Goal: Information Seeking & Learning: Learn about a topic

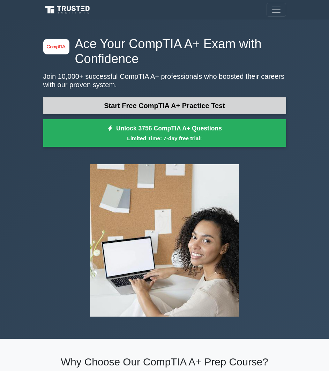
click at [213, 108] on link "Start Free CompTIA A+ Practice Test" at bounding box center [164, 105] width 243 height 17
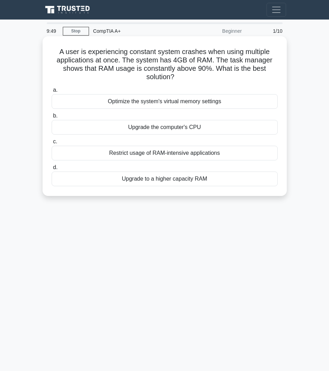
click at [230, 103] on div "Optimize the system's virtual memory settings" at bounding box center [165, 101] width 226 height 15
click at [52, 92] on input "a. Optimize the system's virtual memory settings" at bounding box center [52, 90] width 0 height 5
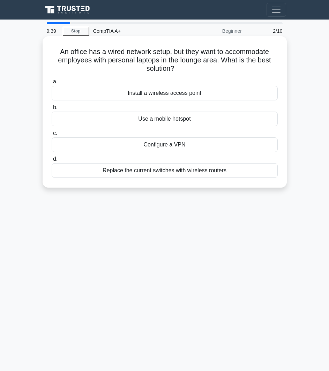
click at [249, 94] on div "Install a wireless access point" at bounding box center [165, 93] width 226 height 15
click at [52, 84] on input "a. Install a wireless access point" at bounding box center [52, 82] width 0 height 5
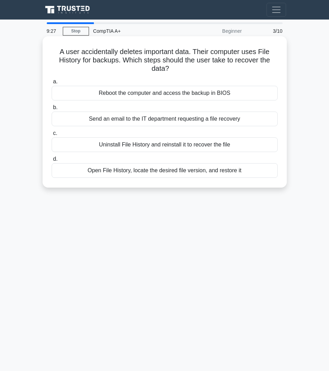
click at [223, 170] on div "Open File History, locate the desired file version, and restore it" at bounding box center [165, 170] width 226 height 15
click at [52, 161] on input "d. Open File History, locate the desired file version, and restore it" at bounding box center [52, 159] width 0 height 5
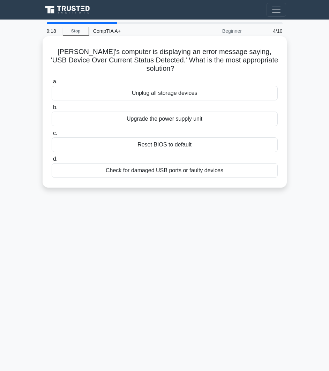
click at [137, 137] on div "Reset BIOS to default" at bounding box center [165, 144] width 226 height 15
click at [52, 132] on input "c. Reset BIOS to default" at bounding box center [52, 133] width 0 height 5
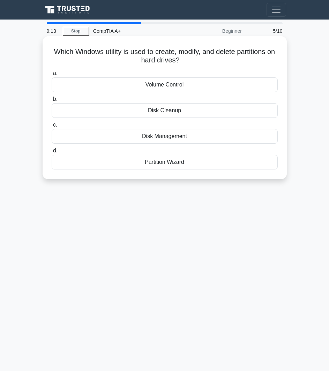
click at [175, 133] on div "Disk Management" at bounding box center [165, 136] width 226 height 15
click at [52, 127] on input "c. Disk Management" at bounding box center [52, 125] width 0 height 5
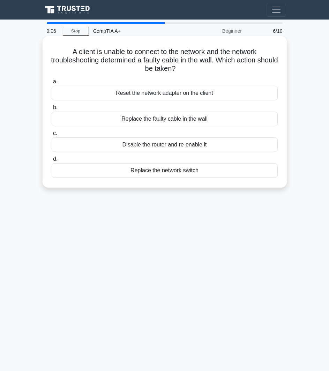
click at [163, 95] on div "Reset the network adapter on the client" at bounding box center [165, 93] width 226 height 15
click at [174, 95] on div "Reset the network adapter on the client" at bounding box center [165, 93] width 226 height 15
click at [52, 84] on input "a. Reset the network adapter on the client" at bounding box center [52, 82] width 0 height 5
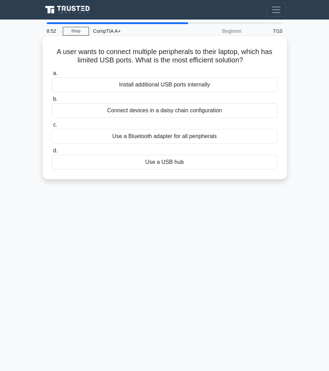
click at [200, 163] on div "Use a USB hub" at bounding box center [165, 162] width 226 height 15
click at [52, 153] on input "d. Use a USB hub" at bounding box center [52, 151] width 0 height 5
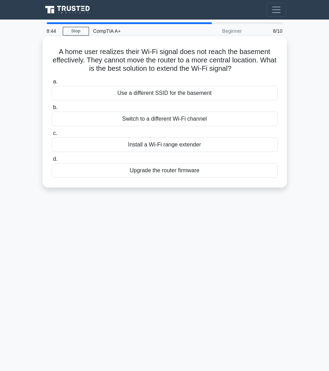
click at [217, 148] on div "Install a Wi-Fi range extender" at bounding box center [165, 144] width 226 height 15
click at [52, 136] on input "c. Install a Wi-Fi range extender" at bounding box center [52, 133] width 0 height 5
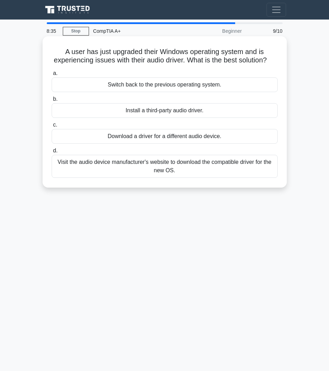
click at [116, 172] on div "Visit the audio device manufacturer's website to download the compatible driver…" at bounding box center [165, 166] width 226 height 23
click at [52, 153] on input "d. Visit the audio device manufacturer's website to download the compatible dri…" at bounding box center [52, 151] width 0 height 5
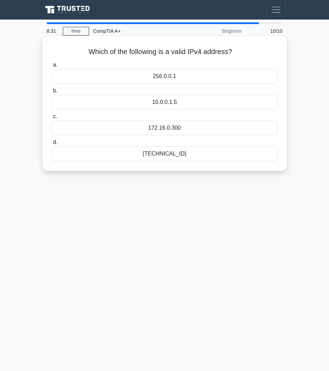
click at [167, 151] on div "[TECHNICAL_ID]" at bounding box center [165, 153] width 226 height 15
click at [52, 145] on input "d. [TECHNICAL_ID]" at bounding box center [52, 142] width 0 height 5
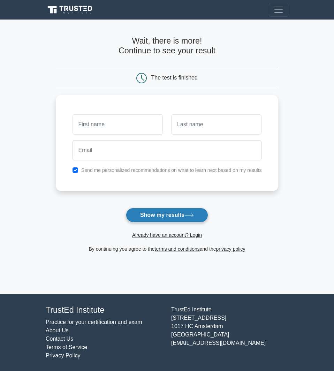
click at [167, 211] on button "Show my results" at bounding box center [167, 215] width 82 height 15
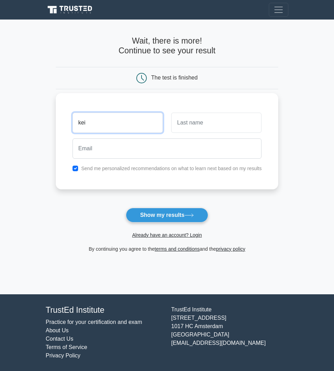
type input "kei"
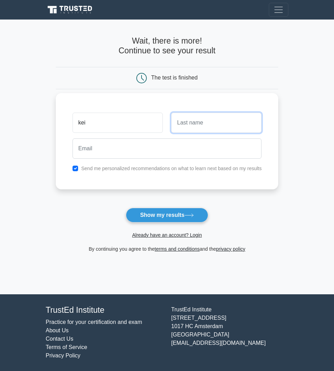
click at [187, 123] on input "text" at bounding box center [216, 123] width 90 height 20
type input "clemente"
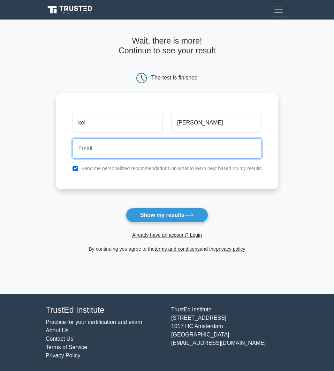
click at [184, 144] on input "email" at bounding box center [167, 148] width 189 height 20
type input "a"
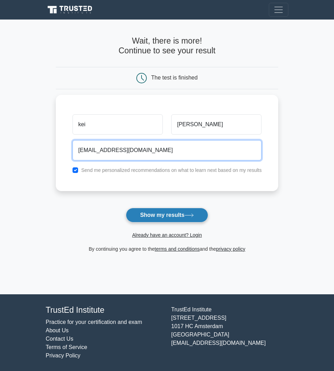
type input "bananakitot@gmail.com"
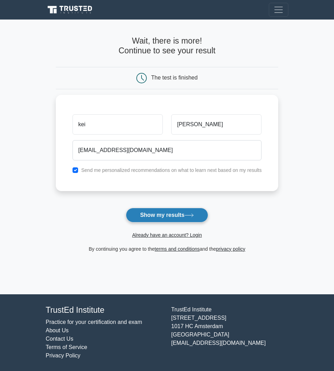
click at [175, 218] on button "Show my results" at bounding box center [167, 215] width 82 height 15
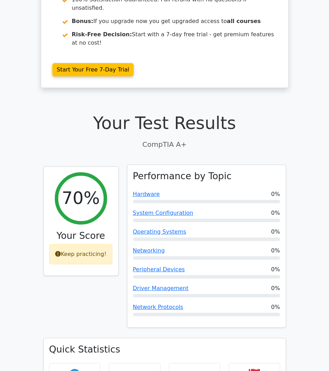
scroll to position [93, 0]
